Goal: Navigation & Orientation: Find specific page/section

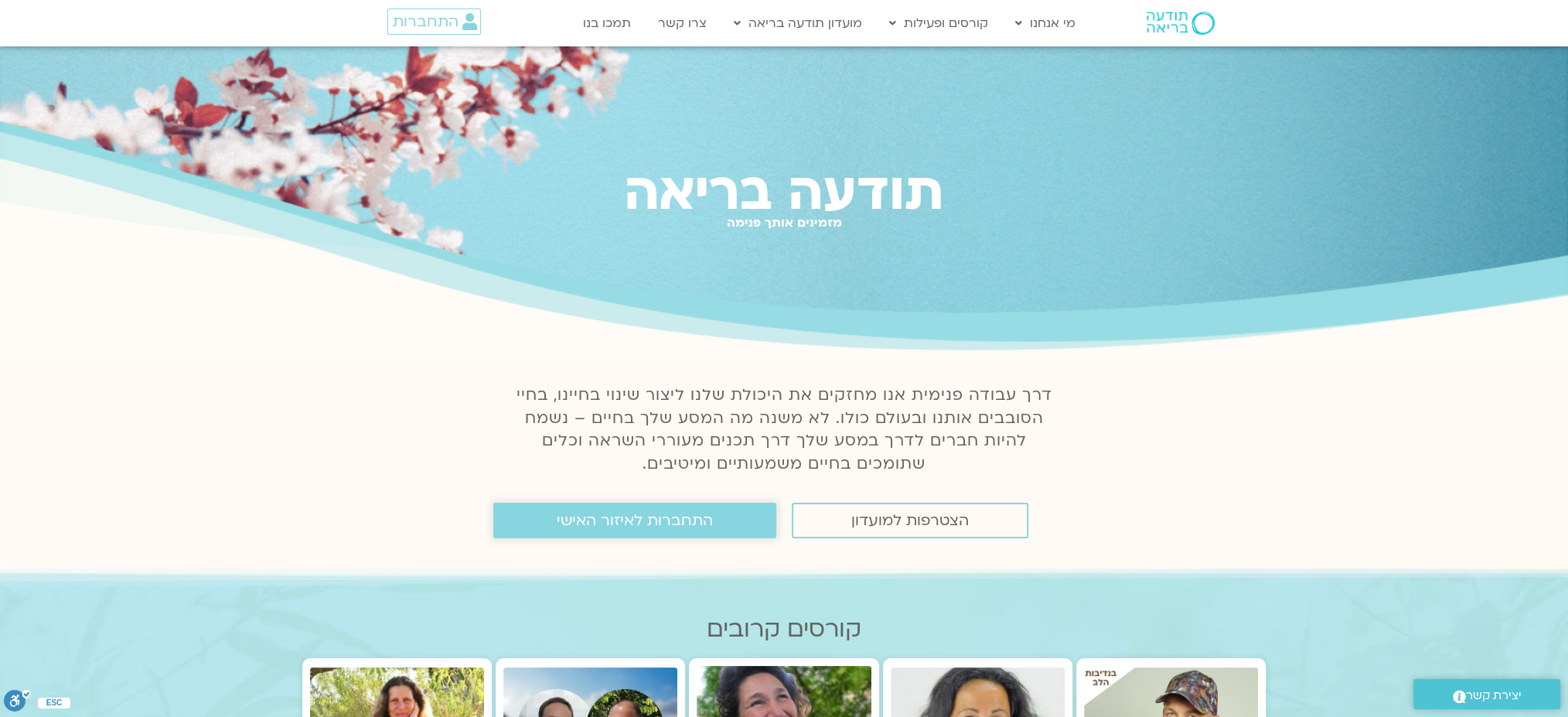
click at [730, 525] on link "התחברות לאיזור האישי" at bounding box center [634, 520] width 282 height 36
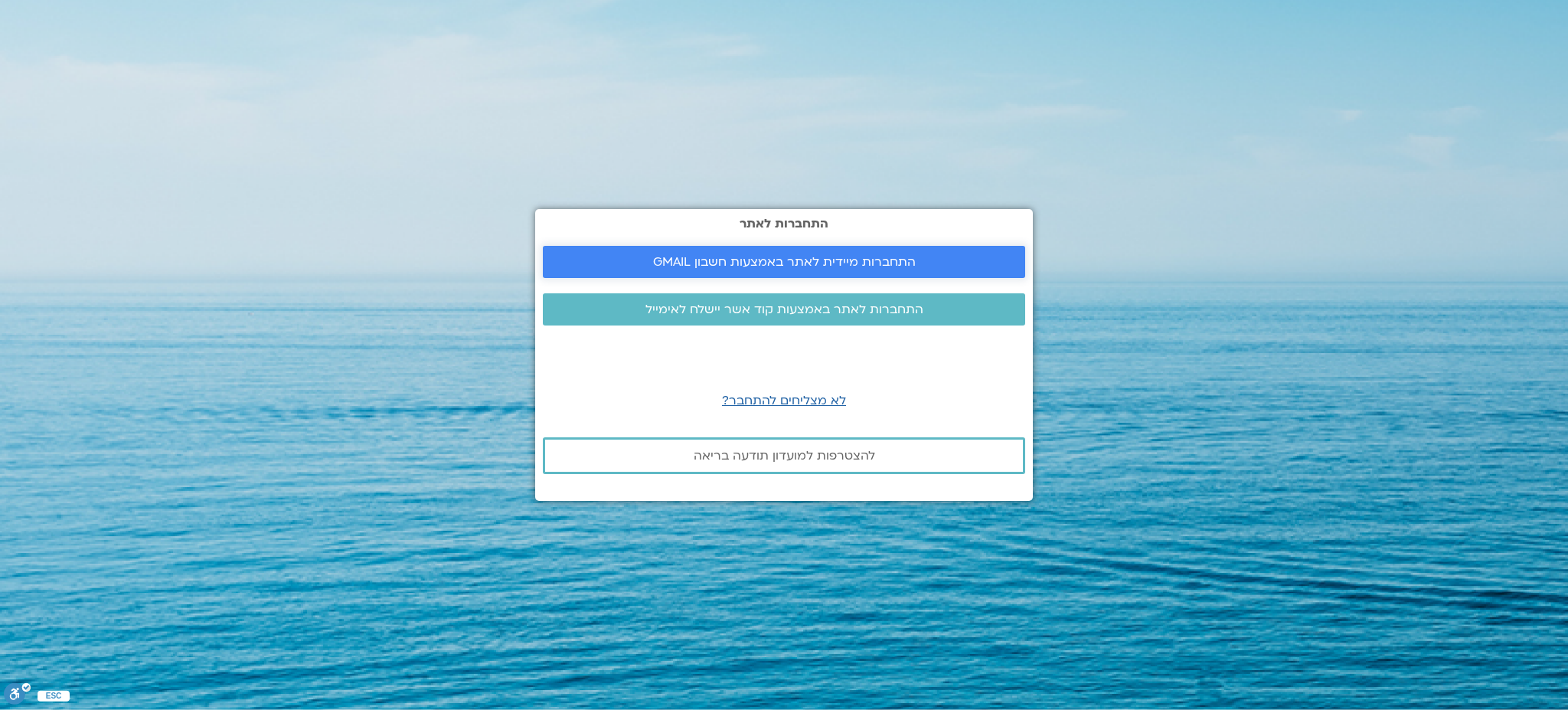
click at [820, 264] on span "התחברות מיידית לאתר באמצעות חשבון GMAIL" at bounding box center [784, 262] width 263 height 13
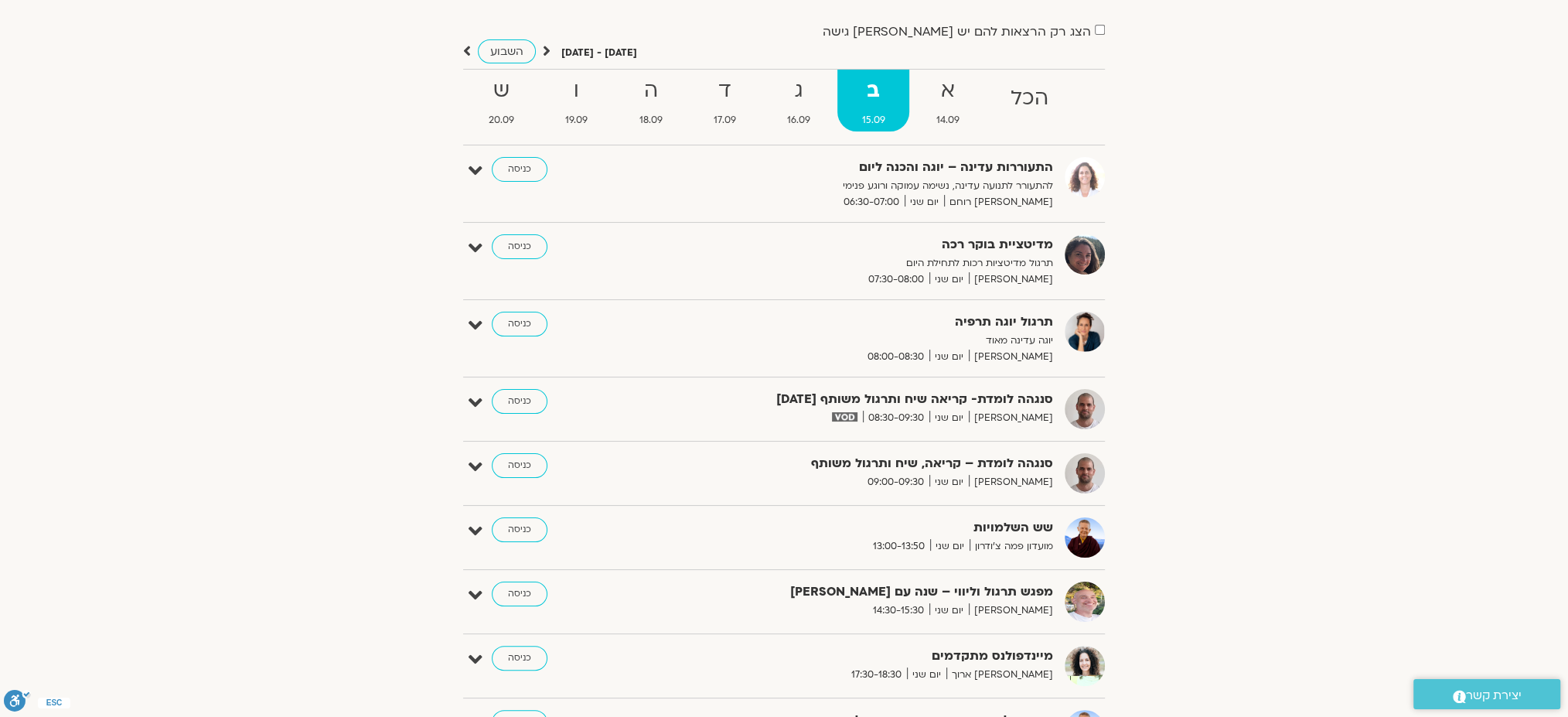
scroll to position [206, 0]
